Goal: Information Seeking & Learning: Find specific fact

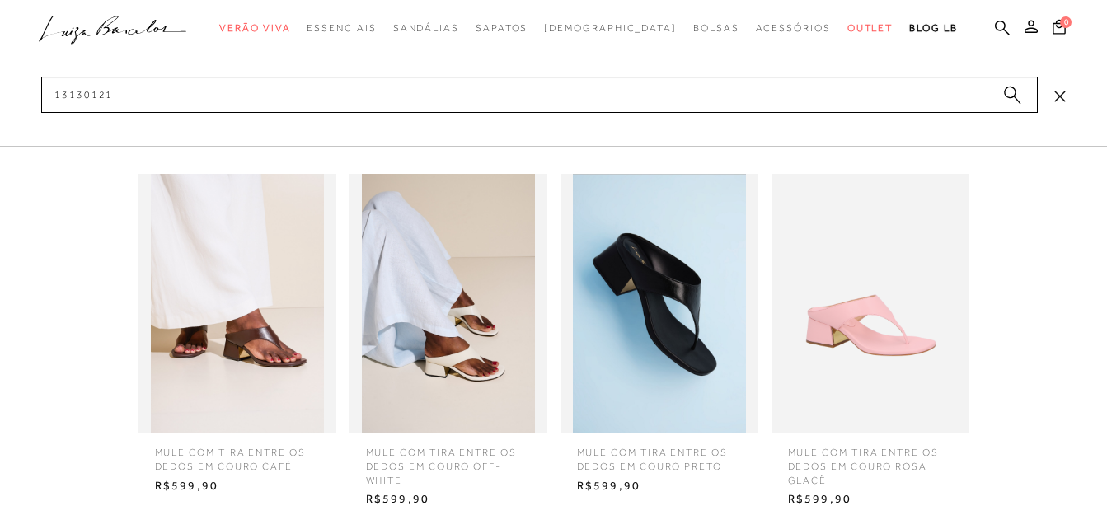
type input "13130121"
click at [492, 364] on img at bounding box center [449, 304] width 198 height 260
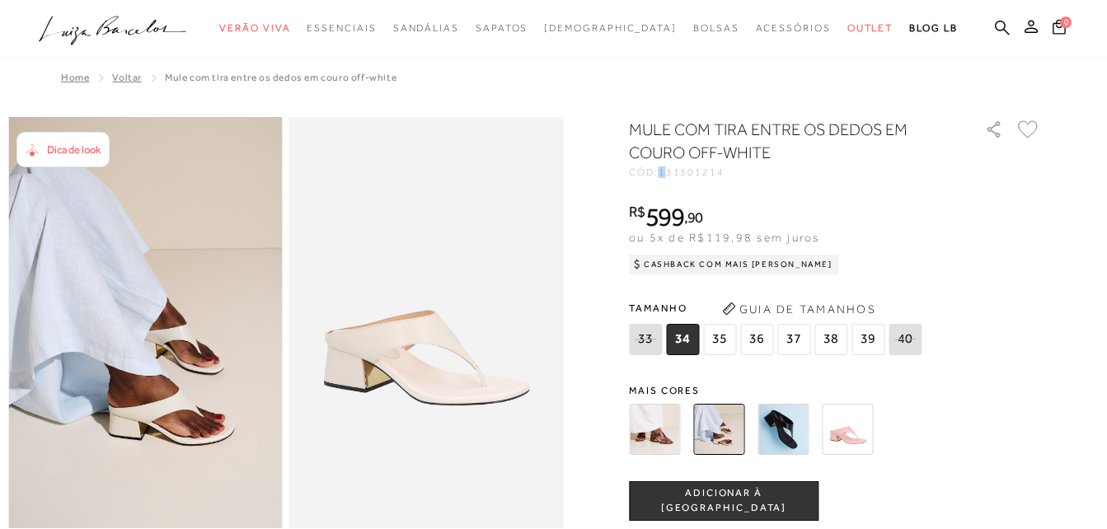
drag, startPoint x: 669, startPoint y: 172, endPoint x: 760, endPoint y: 176, distance: 91.6
click at [760, 176] on div "CÓD: 131301214" at bounding box center [794, 172] width 330 height 10
copy span "131301214"
click at [669, 441] on img at bounding box center [654, 429] width 51 height 51
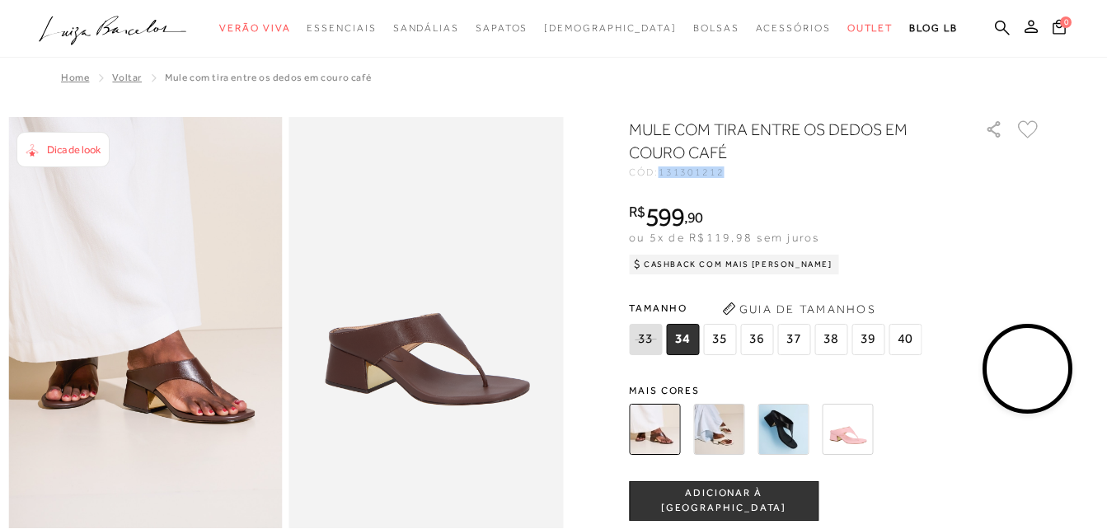
drag, startPoint x: 667, startPoint y: 174, endPoint x: 769, endPoint y: 174, distance: 102.2
click at [769, 174] on div "CÓD: 131301212" at bounding box center [794, 172] width 330 height 10
copy span "131301212"
